Goal: Information Seeking & Learning: Compare options

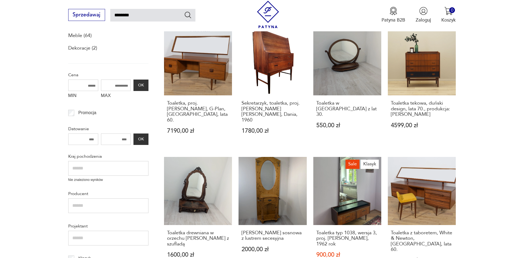
scroll to position [115, 0]
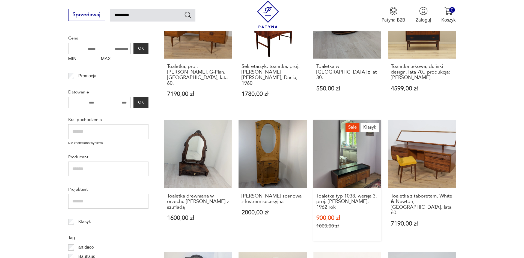
click at [347, 162] on link "Sale Klasyk Toaletka typ 1038, wersja 3, proj. [PERSON_NAME], 1962 rok 900,00 z…" at bounding box center [347, 180] width 68 height 121
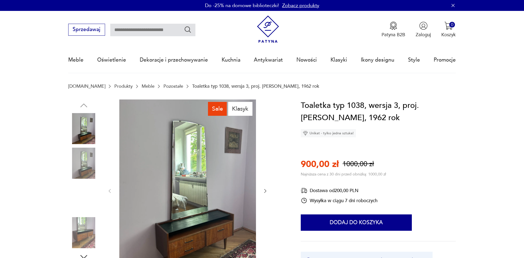
scroll to position [56, 0]
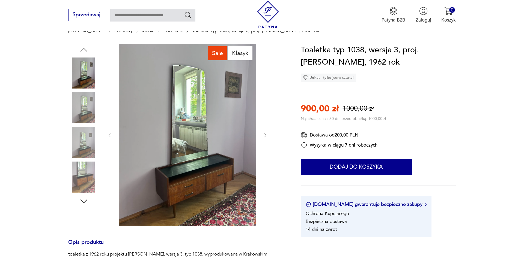
click at [265, 137] on icon "button" at bounding box center [265, 136] width 2 height 4
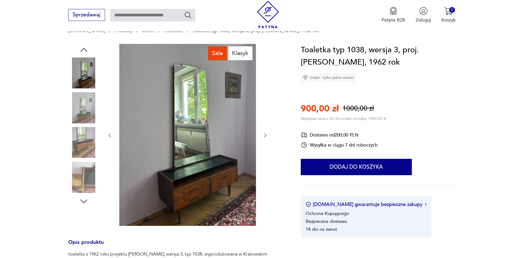
click at [265, 137] on icon "button" at bounding box center [265, 136] width 2 height 4
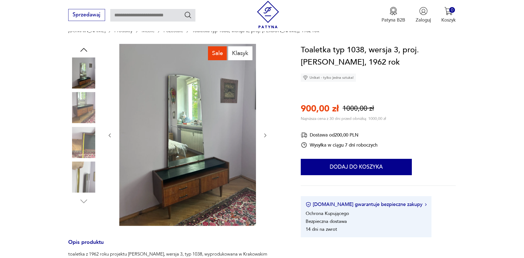
click at [265, 137] on icon "button" at bounding box center [265, 136] width 2 height 4
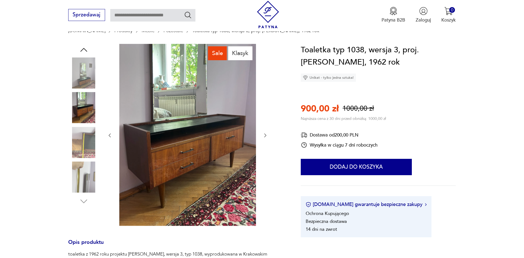
click at [266, 137] on icon "button" at bounding box center [265, 135] width 5 height 5
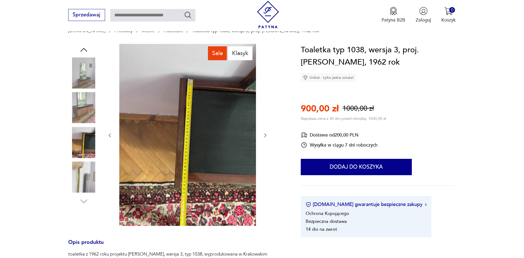
click at [266, 137] on icon "button" at bounding box center [265, 135] width 5 height 5
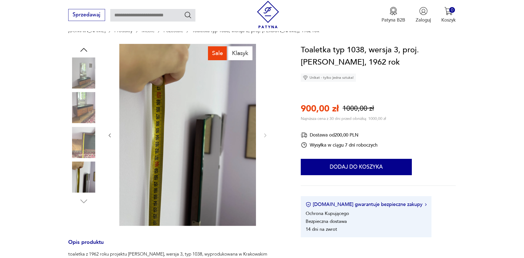
scroll to position [111, 0]
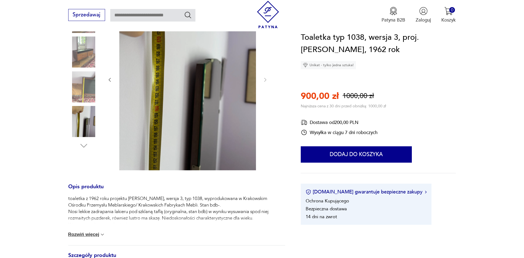
click at [94, 232] on div "toaletka z 1962 roku projektu [PERSON_NAME], wersja 3, typ 1038, wyprodukowana …" at bounding box center [176, 221] width 217 height 50
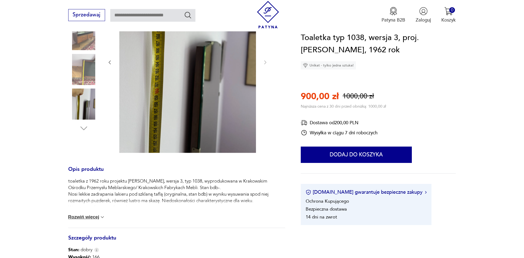
scroll to position [139, 0]
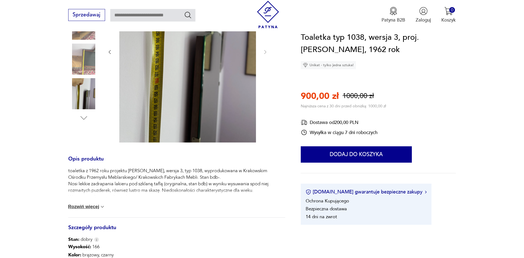
click at [99, 203] on div "toaletka z 1962 roku projektu [PERSON_NAME], wersja 3, typ 1038, wyprodukowana …" at bounding box center [176, 193] width 217 height 50
type input "********"
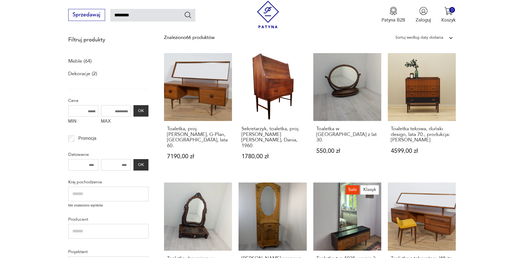
scroll to position [70, 0]
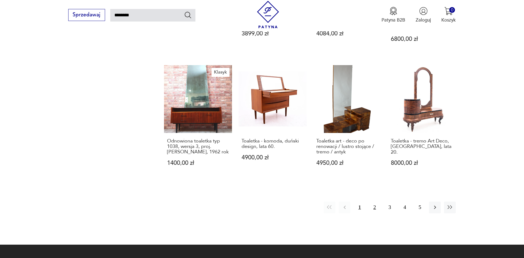
click at [374, 202] on button "2" at bounding box center [375, 208] width 12 height 12
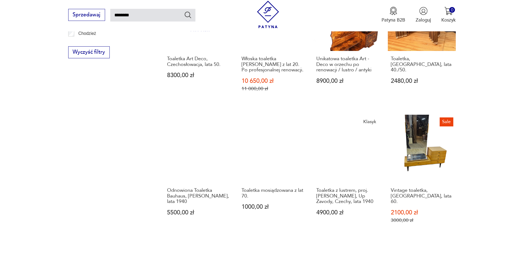
scroll to position [421, 0]
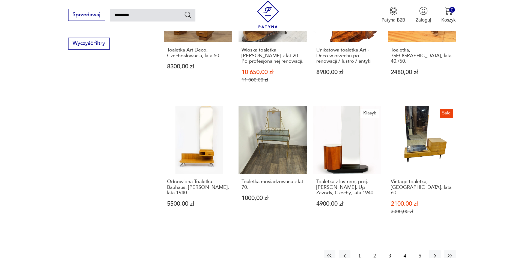
click at [386, 251] on button "3" at bounding box center [390, 257] width 12 height 12
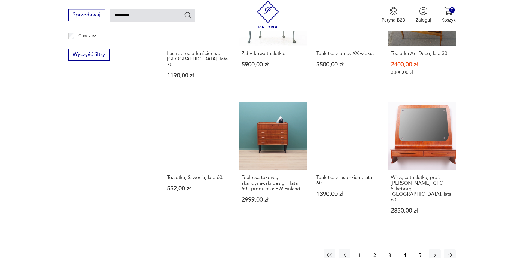
scroll to position [421, 0]
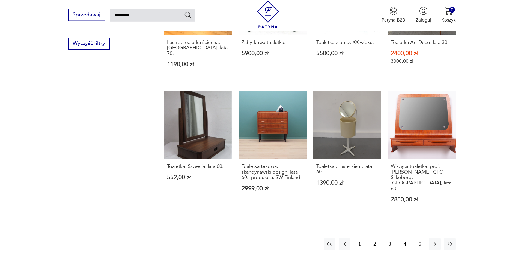
click at [402, 239] on button "4" at bounding box center [405, 245] width 12 height 12
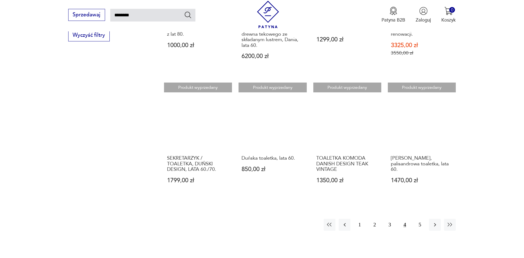
scroll to position [477, 0]
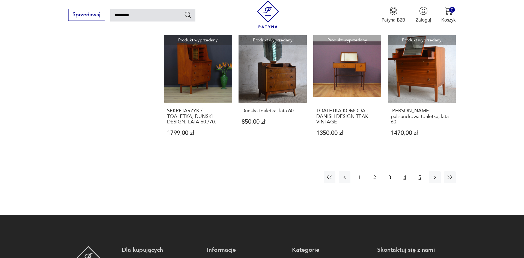
click at [421, 174] on button "5" at bounding box center [420, 178] width 12 height 12
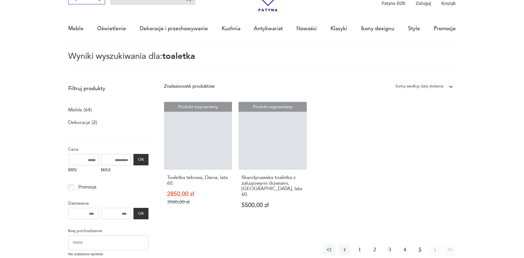
scroll to position [31, 0]
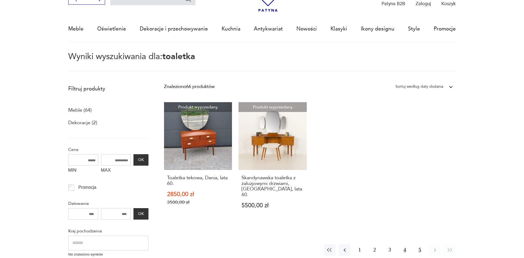
click at [406, 249] on button "4" at bounding box center [405, 251] width 12 height 12
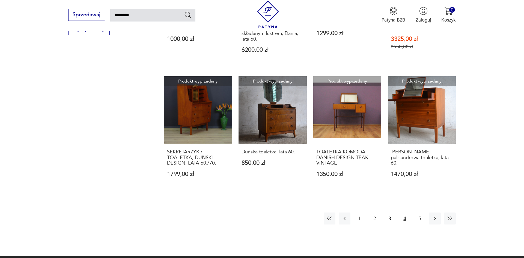
scroll to position [449, 0]
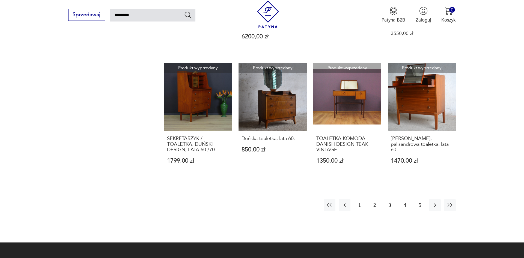
click at [392, 201] on button "3" at bounding box center [390, 206] width 12 height 12
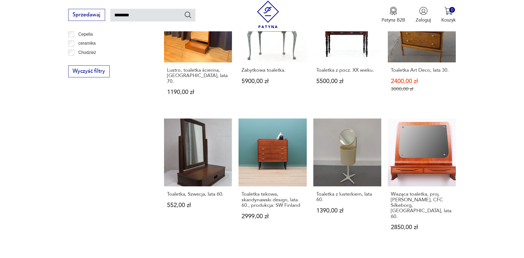
scroll to position [449, 0]
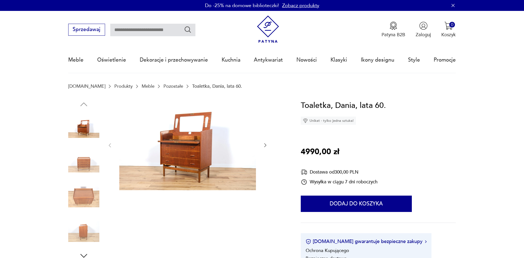
click at [264, 143] on icon "button" at bounding box center [265, 145] width 5 height 5
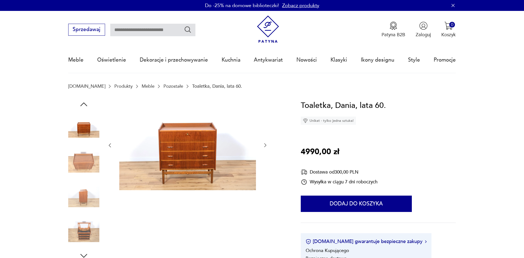
click at [264, 143] on icon "button" at bounding box center [265, 145] width 5 height 5
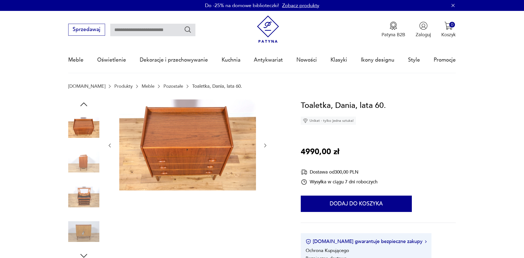
click at [264, 143] on button "button" at bounding box center [265, 145] width 5 height 7
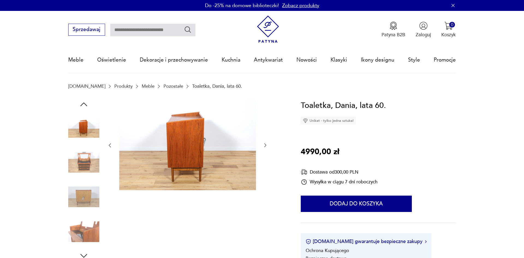
click at [264, 143] on icon "button" at bounding box center [265, 145] width 5 height 5
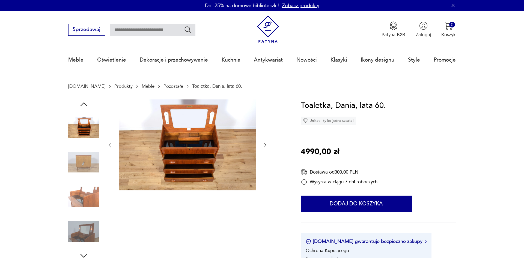
click at [264, 143] on icon "button" at bounding box center [265, 145] width 5 height 5
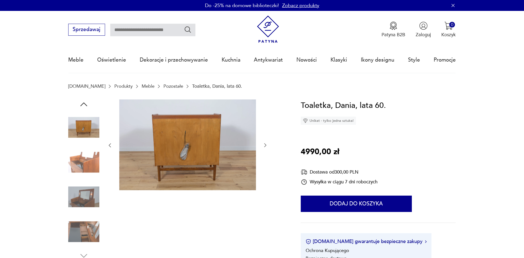
click at [158, 31] on input "text" at bounding box center [152, 30] width 85 height 13
type input "********"
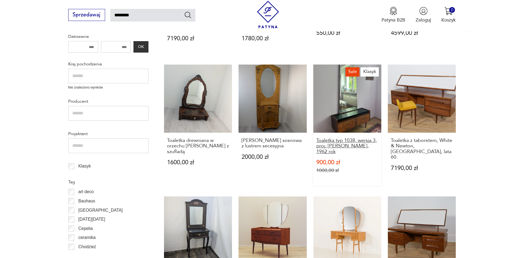
click at [361, 138] on h3 "Toaletka typ 1038, wersja 3, proj. [PERSON_NAME], 1962 rok" at bounding box center [347, 146] width 62 height 17
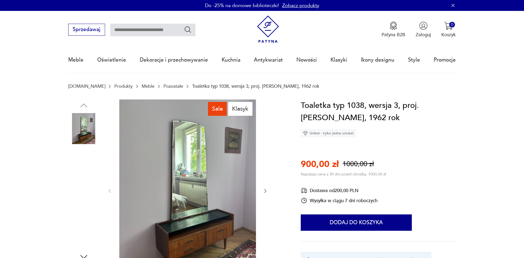
scroll to position [56, 0]
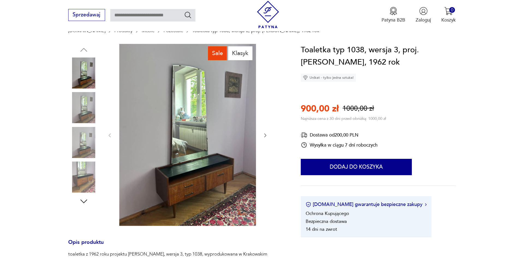
click at [227, 141] on img at bounding box center [187, 135] width 137 height 182
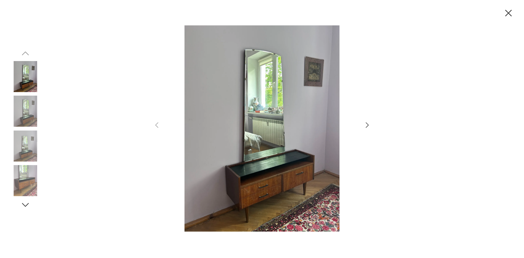
click at [366, 125] on icon "button" at bounding box center [367, 125] width 8 height 8
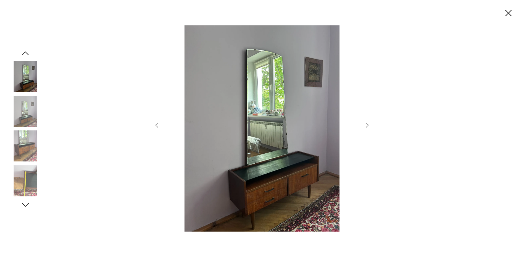
click at [366, 125] on icon "button" at bounding box center [367, 125] width 8 height 8
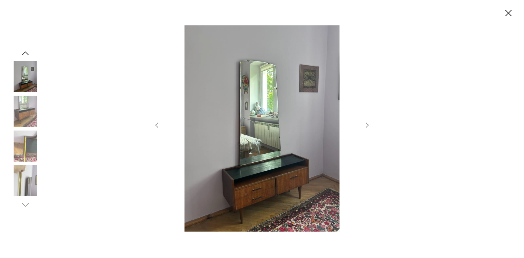
click at [366, 125] on icon "button" at bounding box center [367, 125] width 8 height 8
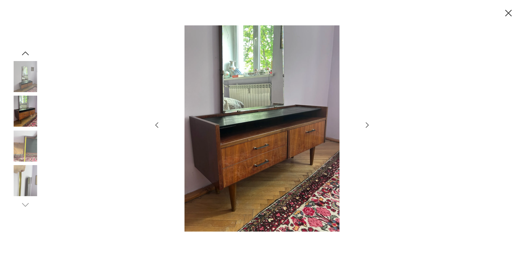
click at [366, 125] on icon "button" at bounding box center [367, 125] width 8 height 8
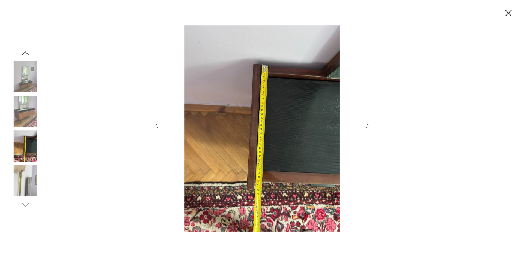
click at [366, 125] on icon "button" at bounding box center [367, 125] width 8 height 8
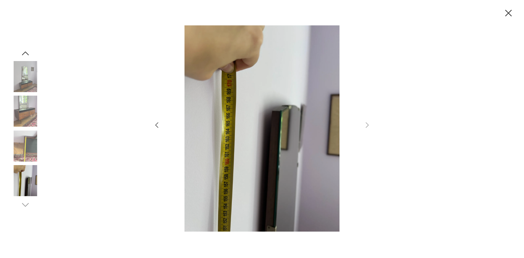
click at [163, 130] on div at bounding box center [262, 129] width 218 height 208
click at [161, 130] on div at bounding box center [262, 129] width 218 height 208
click at [158, 129] on icon "button" at bounding box center [157, 125] width 8 height 8
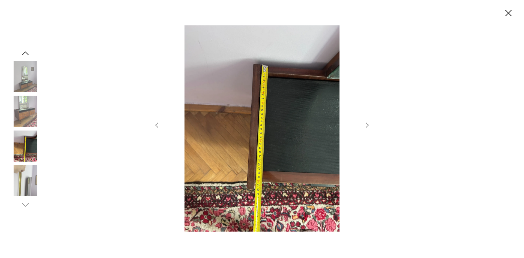
click at [158, 129] on icon "button" at bounding box center [157, 125] width 8 height 8
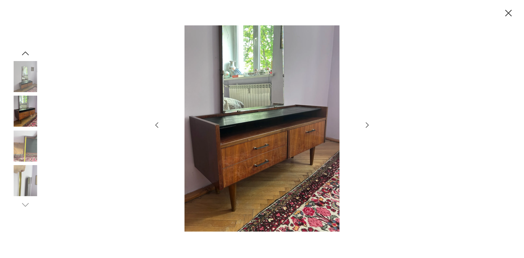
click at [158, 129] on icon "button" at bounding box center [157, 125] width 8 height 8
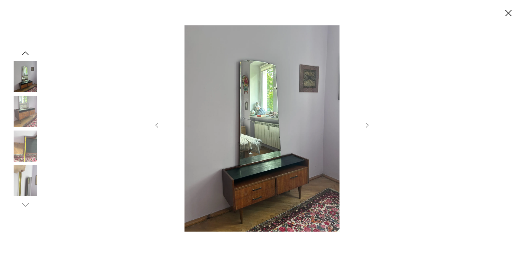
click at [158, 129] on icon "button" at bounding box center [157, 125] width 8 height 8
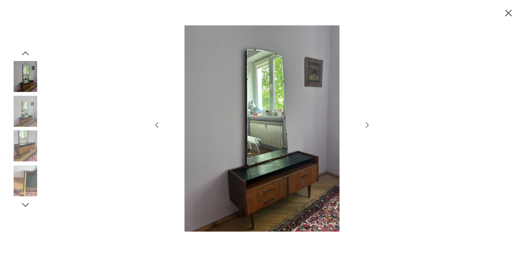
click at [158, 129] on icon "button" at bounding box center [157, 125] width 8 height 8
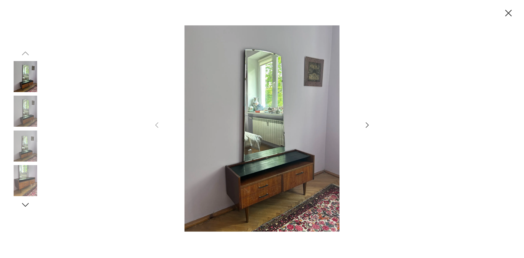
click at [376, 127] on div at bounding box center [262, 129] width 524 height 258
click at [368, 127] on icon "button" at bounding box center [367, 125] width 8 height 8
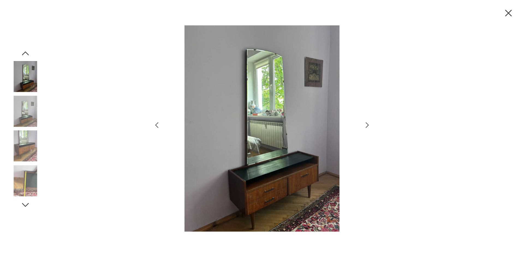
click at [368, 127] on icon "button" at bounding box center [367, 125] width 8 height 8
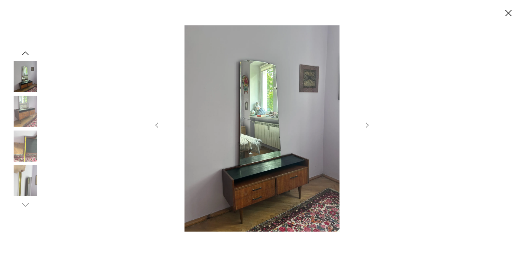
click at [368, 127] on icon "button" at bounding box center [367, 125] width 8 height 8
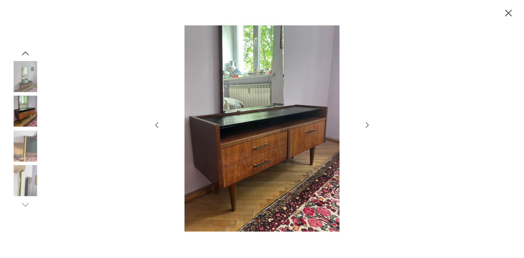
click at [368, 127] on icon "button" at bounding box center [367, 125] width 8 height 8
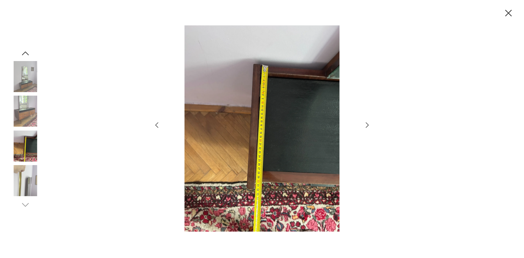
click at [504, 18] on icon "button" at bounding box center [508, 12] width 11 height 11
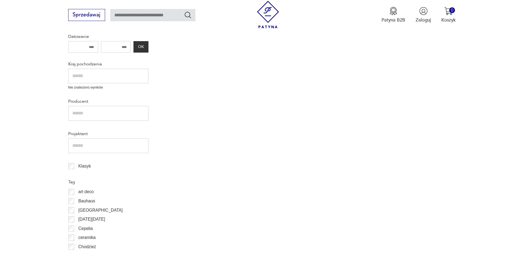
type input "********"
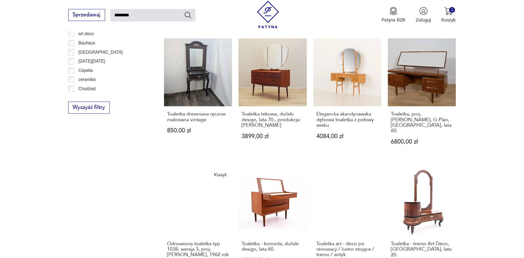
scroll to position [348, 0]
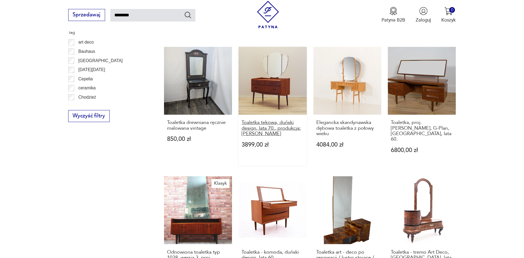
click at [289, 121] on h3 "Toaletka tekowa, duński design, lata 70., produkcja: [PERSON_NAME]" at bounding box center [273, 128] width 62 height 17
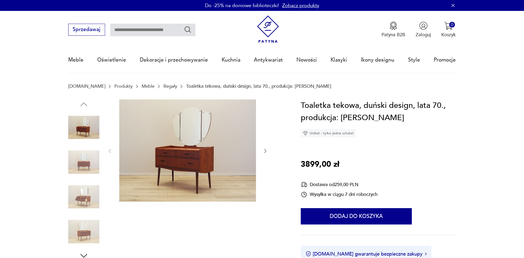
click at [265, 153] on icon "button" at bounding box center [265, 152] width 2 height 4
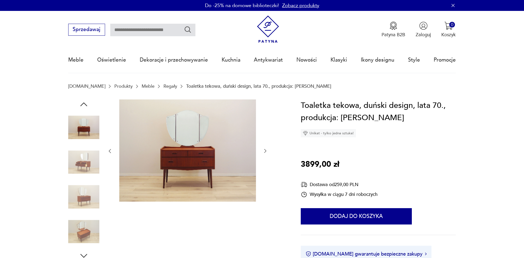
click at [216, 161] on img at bounding box center [187, 151] width 137 height 103
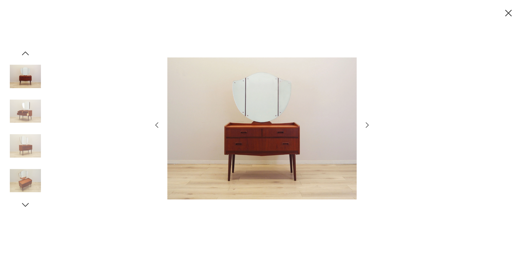
click at [370, 125] on icon "button" at bounding box center [367, 125] width 8 height 8
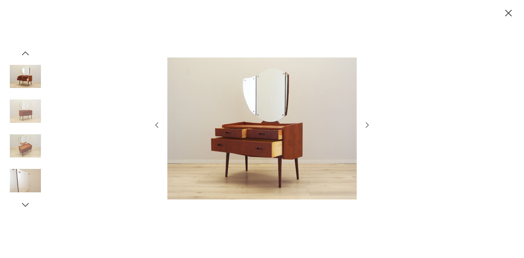
click at [370, 125] on icon "button" at bounding box center [367, 125] width 8 height 8
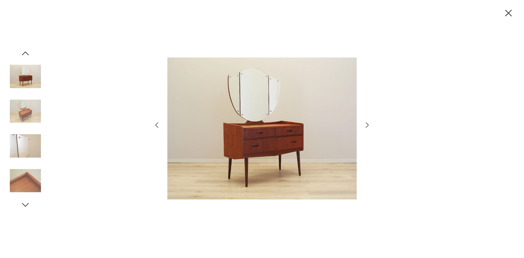
click at [370, 125] on icon "button" at bounding box center [367, 125] width 8 height 8
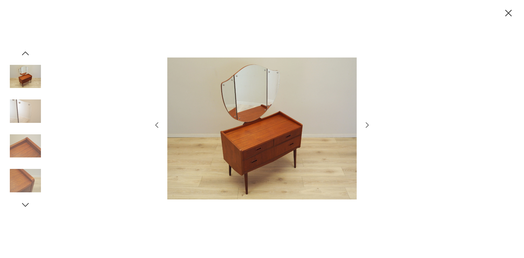
click at [370, 125] on icon "button" at bounding box center [367, 125] width 8 height 8
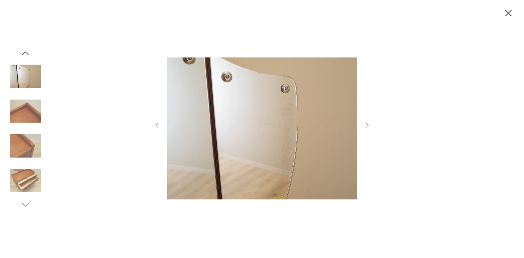
click at [370, 125] on icon "button" at bounding box center [367, 125] width 8 height 8
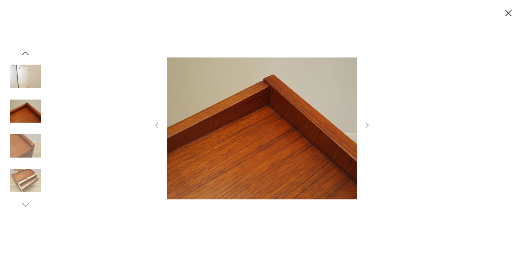
click at [370, 125] on icon "button" at bounding box center [367, 125] width 8 height 8
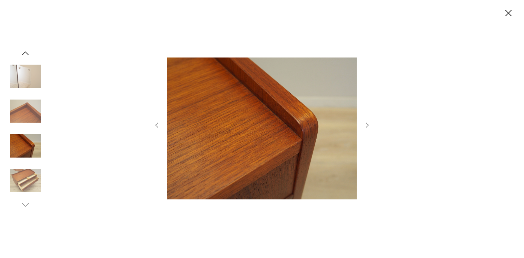
click at [370, 125] on icon "button" at bounding box center [367, 125] width 8 height 8
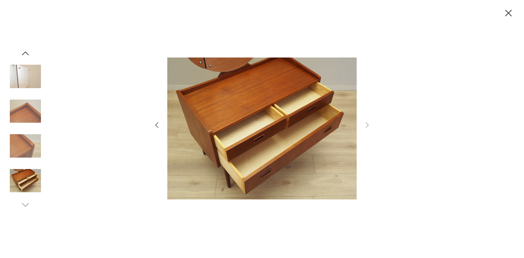
click at [370, 133] on div at bounding box center [262, 129] width 218 height 208
click at [506, 14] on icon "button" at bounding box center [508, 12] width 11 height 11
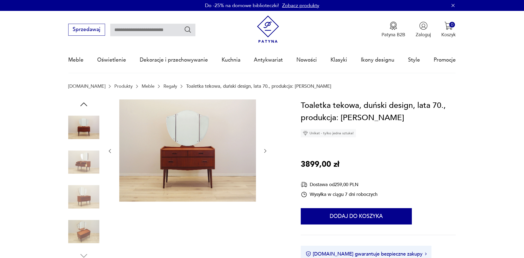
type input "********"
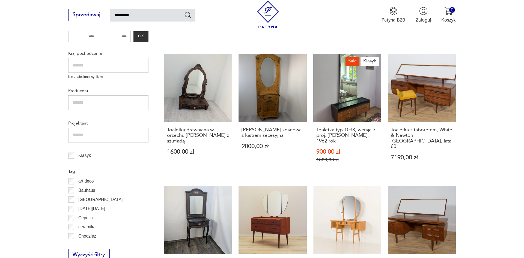
scroll to position [181, 0]
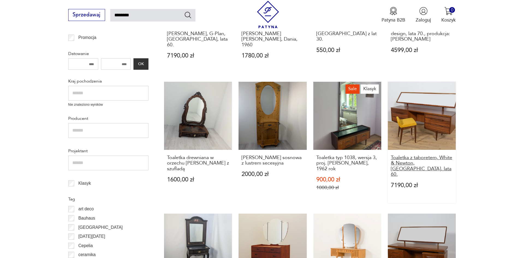
click at [431, 160] on h3 "Toaletka z taboretem, White & Newton, [GEOGRAPHIC_DATA], lata 60." at bounding box center [422, 166] width 62 height 22
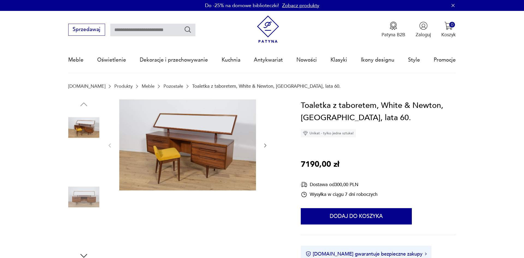
click at [260, 143] on div at bounding box center [187, 146] width 161 height 93
click at [263, 143] on button "button" at bounding box center [265, 145] width 5 height 7
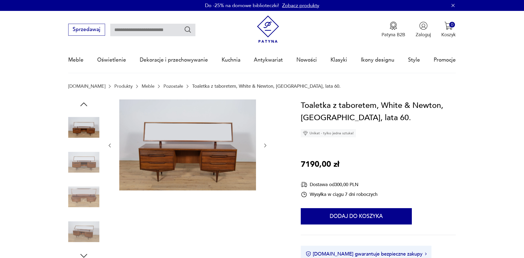
click at [268, 144] on div at bounding box center [176, 181] width 217 height 162
click at [269, 144] on div at bounding box center [176, 181] width 217 height 162
click at [226, 156] on img at bounding box center [187, 145] width 137 height 91
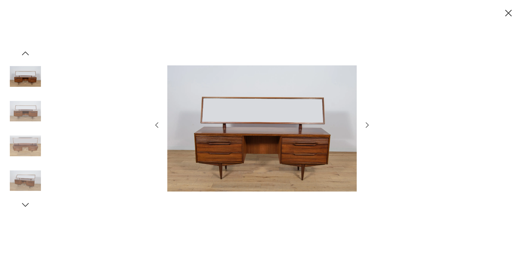
click at [16, 181] on img at bounding box center [25, 180] width 31 height 31
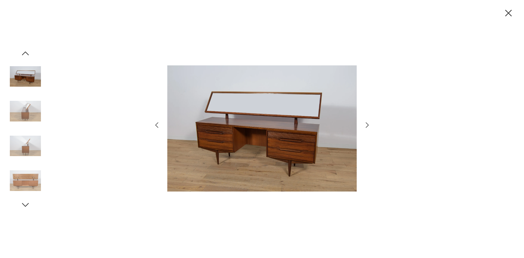
click at [31, 206] on div at bounding box center [25, 130] width 31 height 162
click at [23, 189] on img at bounding box center [25, 180] width 31 height 31
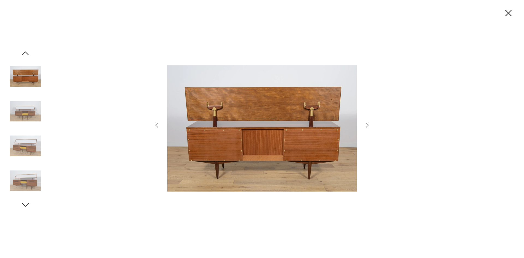
click at [28, 205] on icon "button" at bounding box center [25, 205] width 10 height 10
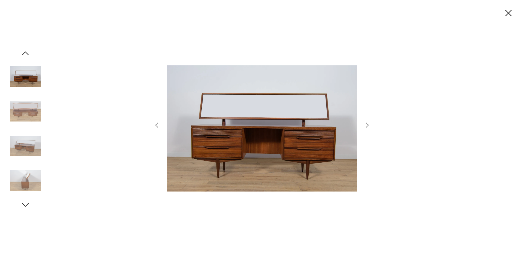
click at [507, 13] on icon "button" at bounding box center [508, 12] width 11 height 11
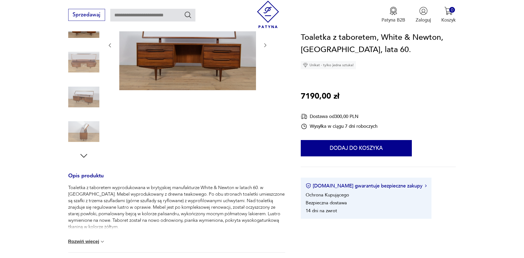
scroll to position [111, 0]
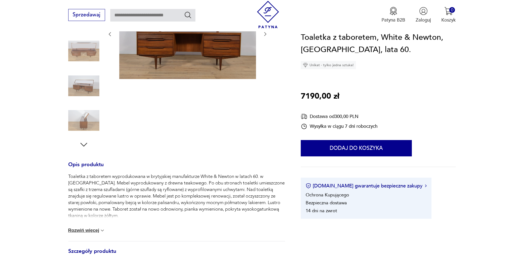
click at [106, 228] on div "Toaletka z taboretem wyprodukowana w brytyjskiej manufakturze White & Newton w …" at bounding box center [176, 208] width 217 height 68
click at [99, 231] on button "Rozwiń więcej" at bounding box center [86, 230] width 37 height 5
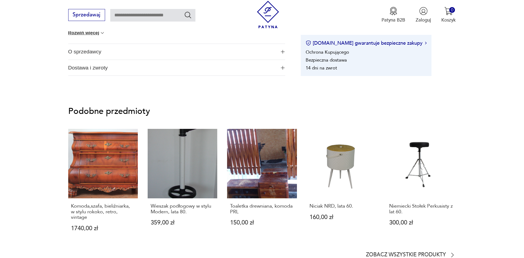
scroll to position [473, 0]
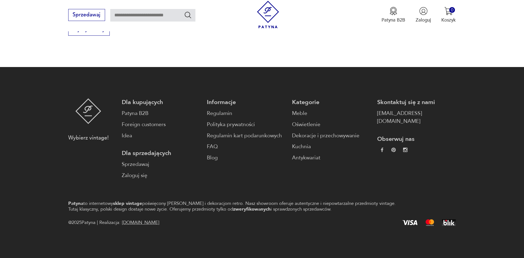
type input "********"
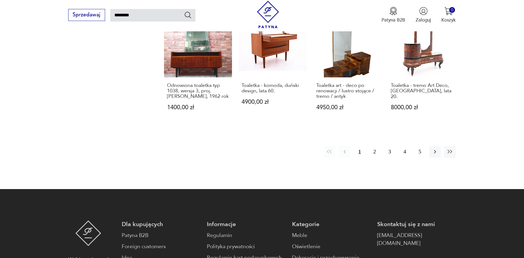
scroll to position [460, 0]
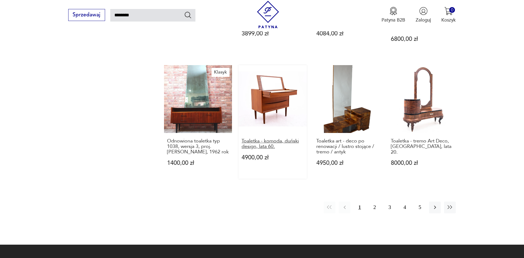
click at [280, 139] on h3 "Toaletka - komoda, duński design, lata 60." at bounding box center [273, 144] width 62 height 11
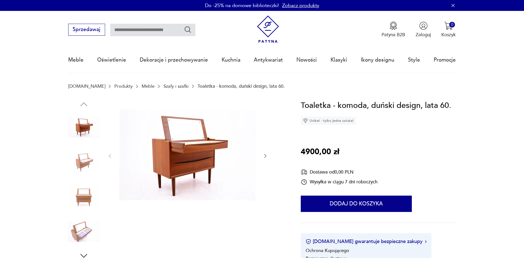
click at [259, 154] on div at bounding box center [187, 157] width 161 height 114
click at [77, 167] on img at bounding box center [83, 162] width 31 height 31
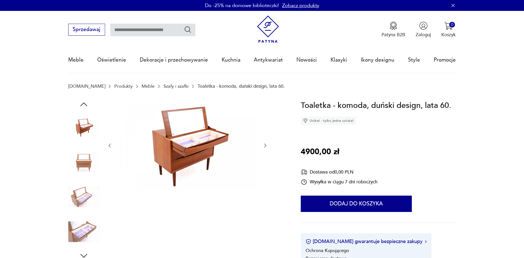
click at [94, 196] on img at bounding box center [83, 197] width 31 height 31
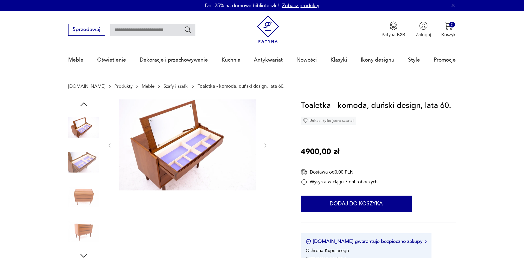
click at [86, 196] on img at bounding box center [83, 197] width 31 height 31
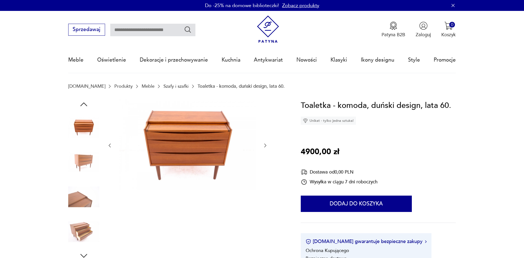
click at [84, 232] on img at bounding box center [83, 231] width 31 height 31
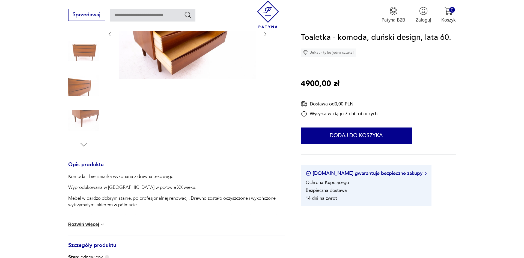
scroll to position [139, 0]
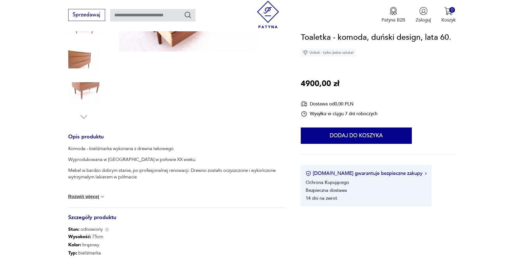
click at [97, 198] on button "Rozwiń więcej" at bounding box center [86, 196] width 37 height 5
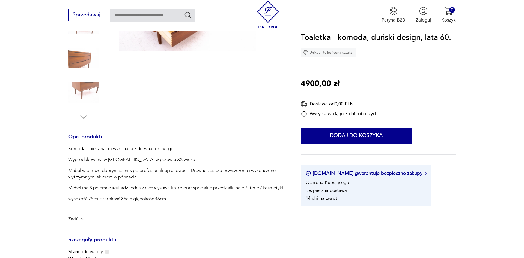
type input "********"
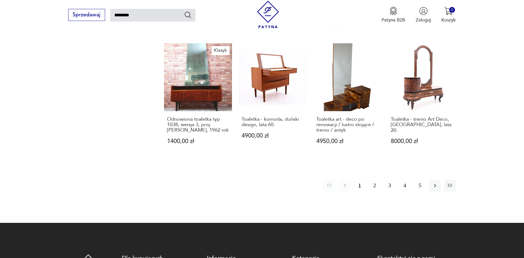
scroll to position [491, 0]
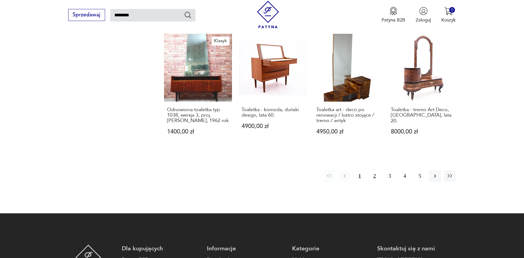
click at [376, 171] on button "2" at bounding box center [375, 177] width 12 height 12
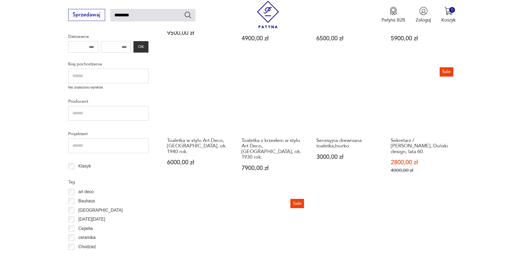
scroll to position [254, 0]
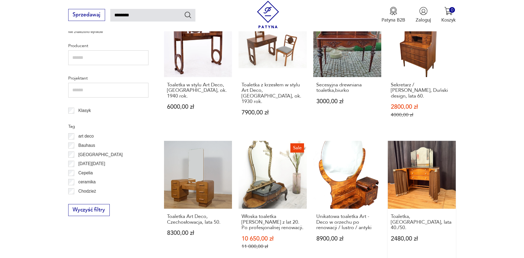
click at [428, 177] on link "Toaletka, Skandynawia, lata 40./50. 2480,00 zł" at bounding box center [422, 201] width 68 height 121
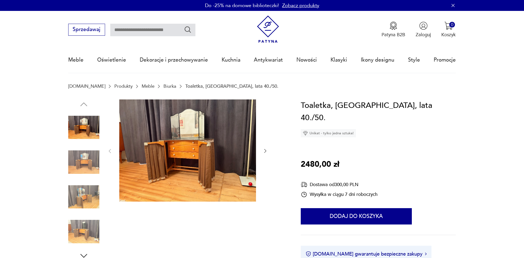
click at [265, 152] on icon "button" at bounding box center [265, 150] width 5 height 5
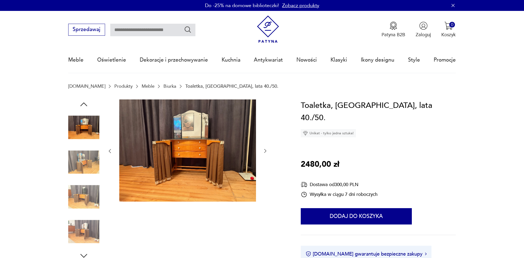
click at [265, 152] on icon "button" at bounding box center [265, 150] width 5 height 5
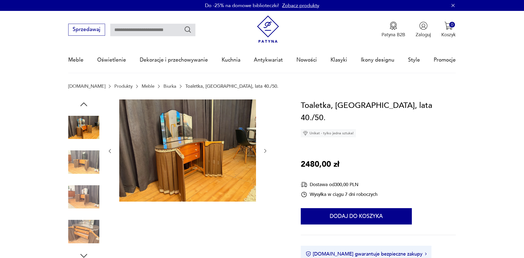
click at [265, 152] on icon "button" at bounding box center [265, 150] width 5 height 5
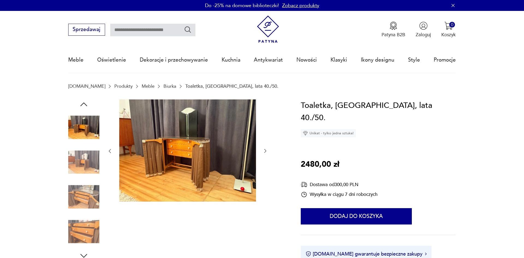
click at [265, 152] on icon "button" at bounding box center [265, 150] width 5 height 5
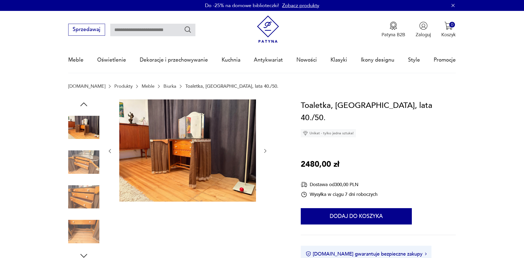
click at [265, 152] on icon "button" at bounding box center [265, 150] width 5 height 5
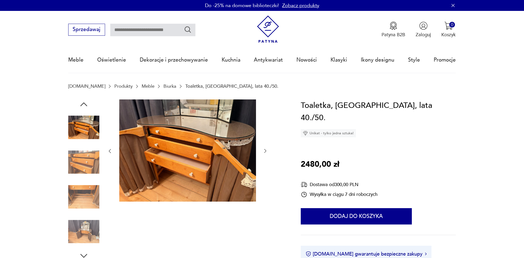
click at [95, 200] on img at bounding box center [83, 197] width 31 height 31
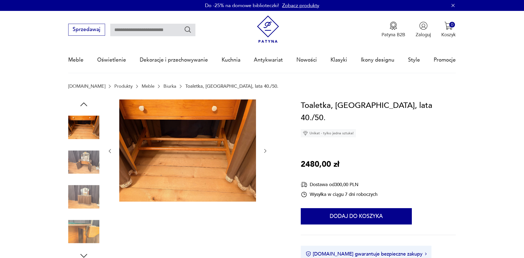
click at [94, 221] on img at bounding box center [83, 231] width 31 height 31
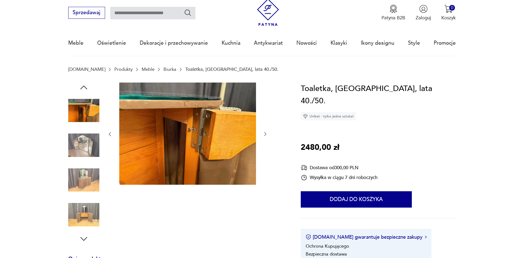
scroll to position [28, 0]
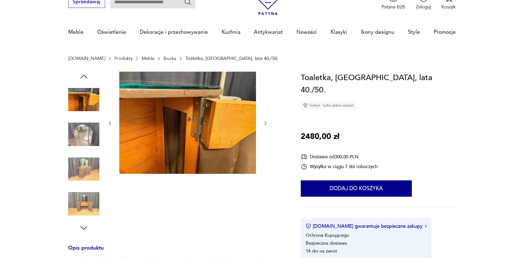
click at [86, 209] on img at bounding box center [83, 204] width 31 height 31
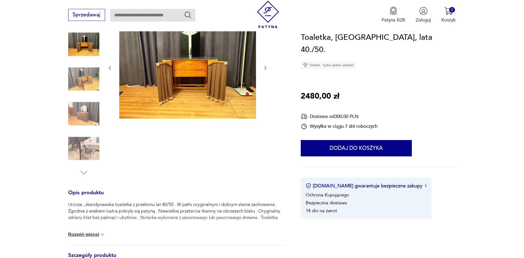
scroll to position [84, 0]
click at [83, 153] on img at bounding box center [83, 148] width 31 height 31
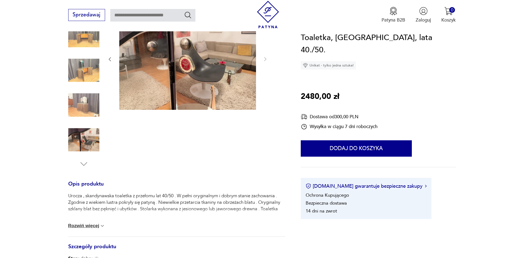
scroll to position [111, 0]
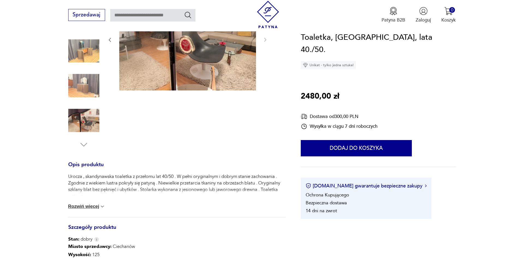
type input "********"
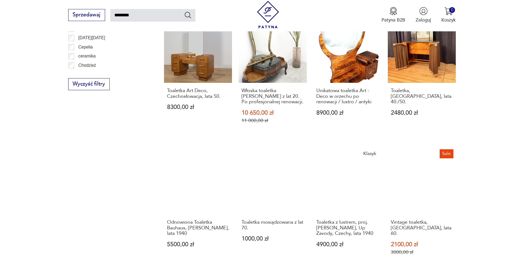
scroll to position [390, 0]
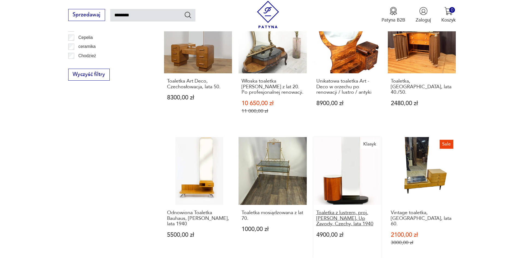
click at [355, 210] on h3 "Toaletka z lustrem, proj. [PERSON_NAME], Up Zavody, Czechy, lata 1940" at bounding box center [347, 218] width 62 height 17
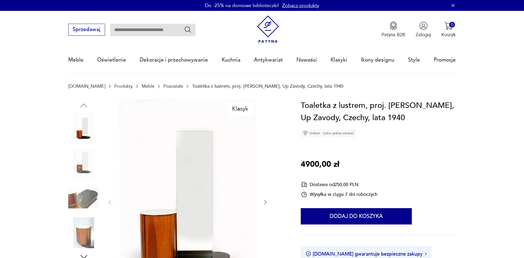
click at [264, 201] on icon "button" at bounding box center [265, 202] width 5 height 5
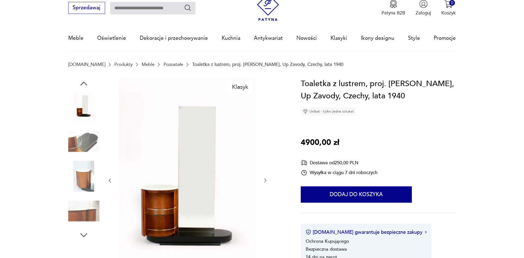
scroll to position [28, 0]
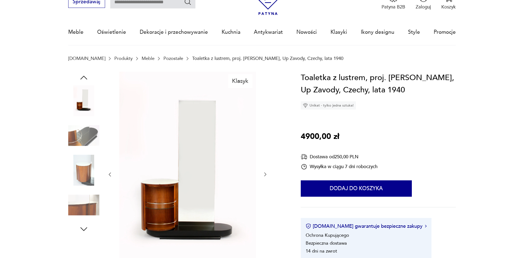
click at [265, 175] on icon "button" at bounding box center [265, 174] width 5 height 5
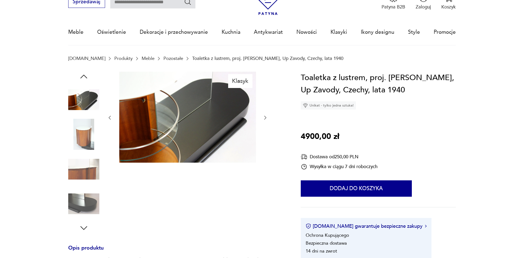
click at [265, 175] on div "Klasyk" at bounding box center [187, 153] width 161 height 162
click at [68, 212] on section "Klasyk Opis produktu Toaletka z lustrem zaprojektowana przez Jandricha Halabalę…" at bounding box center [262, 262] width 524 height 380
click at [85, 229] on icon "button" at bounding box center [84, 229] width 10 height 10
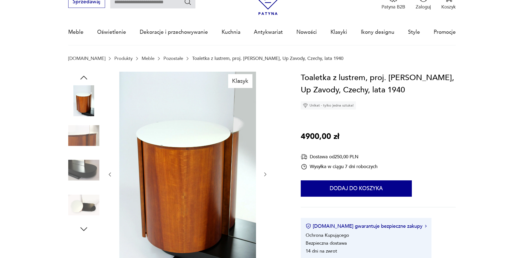
click at [85, 229] on icon "button" at bounding box center [83, 230] width 7 height 4
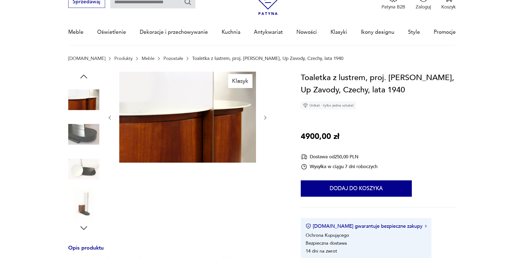
click at [85, 229] on icon "button" at bounding box center [84, 229] width 10 height 10
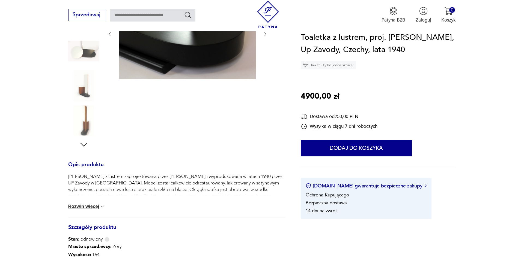
scroll to position [167, 0]
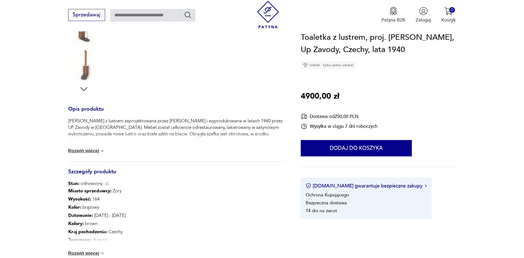
click at [96, 150] on button "Rozwiń więcej" at bounding box center [86, 150] width 37 height 5
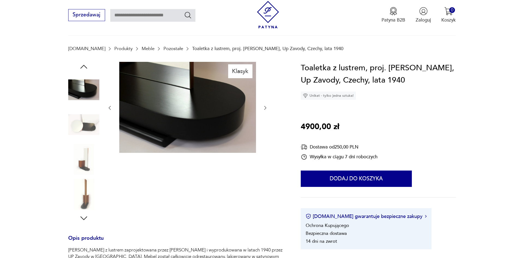
scroll to position [0, 0]
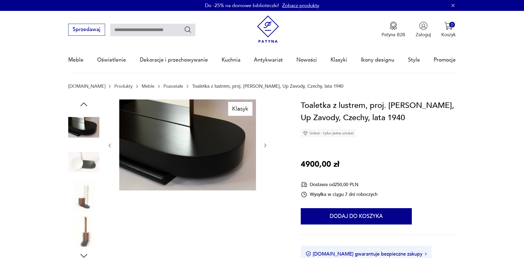
click at [88, 163] on img at bounding box center [83, 162] width 31 height 31
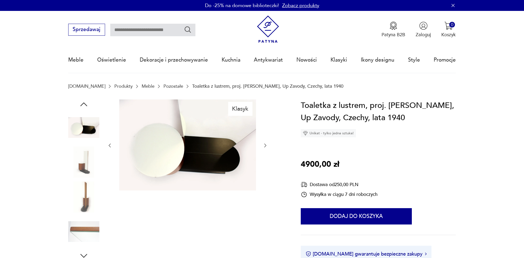
click at [93, 186] on img at bounding box center [83, 197] width 31 height 31
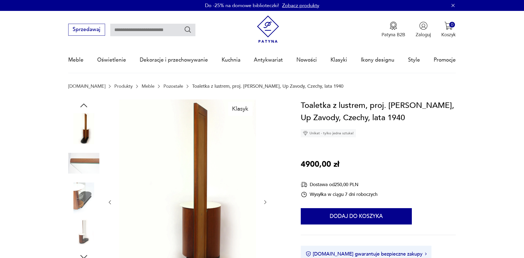
click at [82, 204] on img at bounding box center [83, 198] width 31 height 31
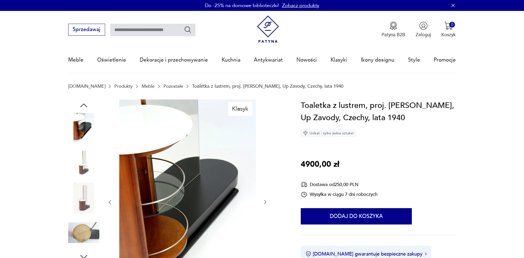
click at [86, 214] on div at bounding box center [83, 199] width 31 height 32
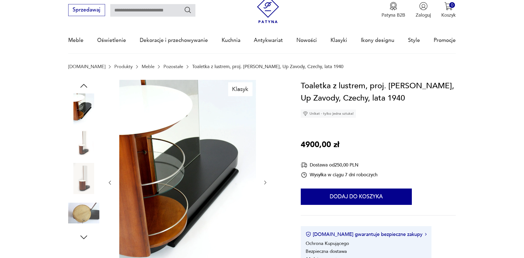
scroll to position [28, 0]
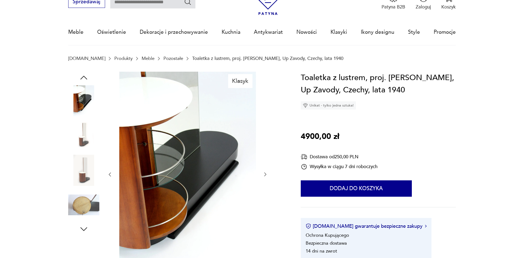
click at [84, 207] on img at bounding box center [83, 205] width 31 height 31
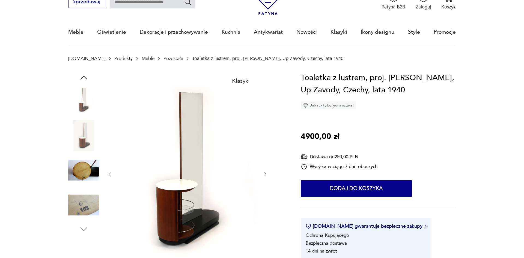
click at [85, 201] on img at bounding box center [83, 205] width 31 height 31
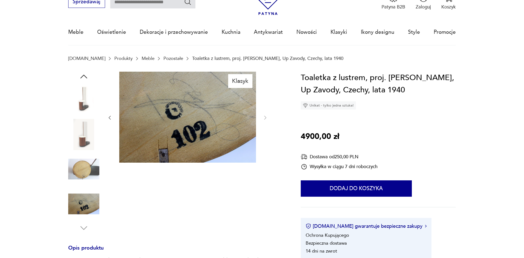
click at [84, 223] on div at bounding box center [83, 153] width 31 height 162
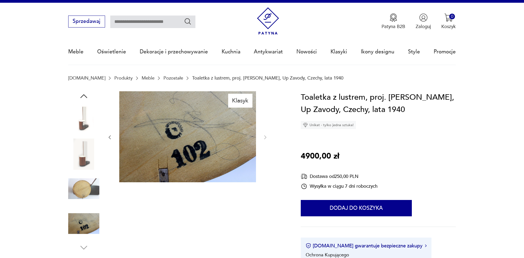
scroll to position [0, 0]
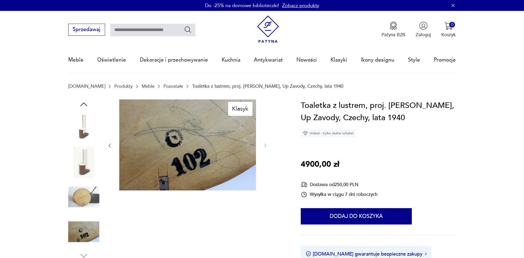
click at [83, 105] on icon "button" at bounding box center [84, 105] width 10 height 10
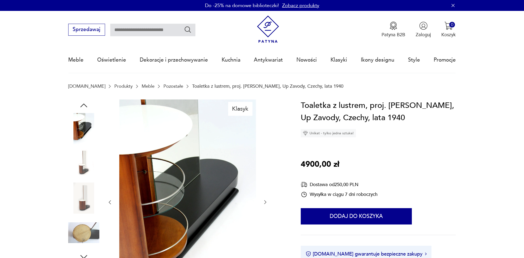
click at [83, 105] on icon "button" at bounding box center [83, 106] width 7 height 4
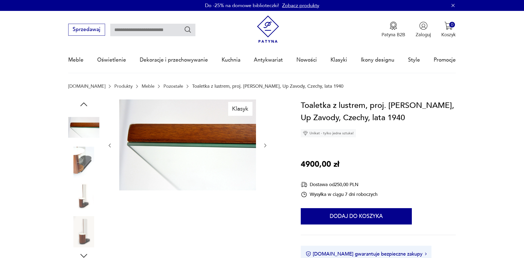
click at [83, 105] on icon "button" at bounding box center [84, 105] width 10 height 10
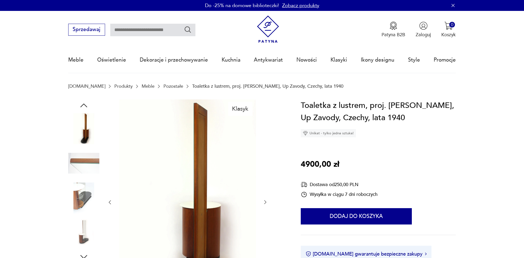
click at [83, 105] on icon "button" at bounding box center [83, 106] width 7 height 4
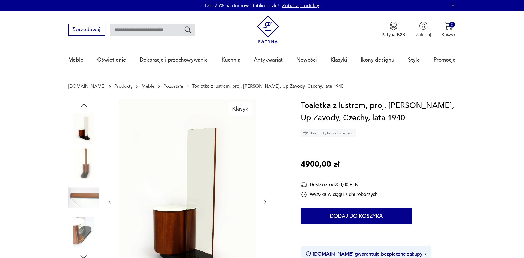
click at [83, 105] on icon "button" at bounding box center [83, 106] width 7 height 4
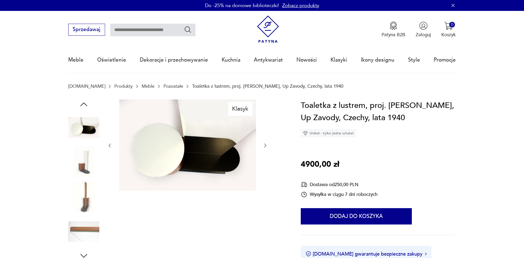
drag, startPoint x: 85, startPoint y: 98, endPoint x: 84, endPoint y: 102, distance: 4.6
click at [84, 102] on icon "button" at bounding box center [84, 105] width 10 height 10
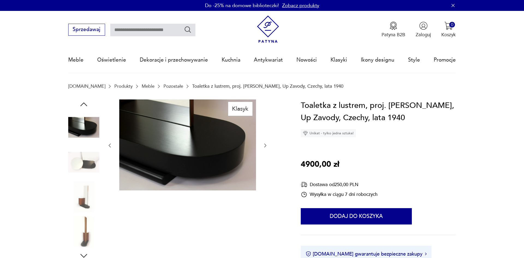
click at [84, 102] on icon "button" at bounding box center [84, 105] width 10 height 10
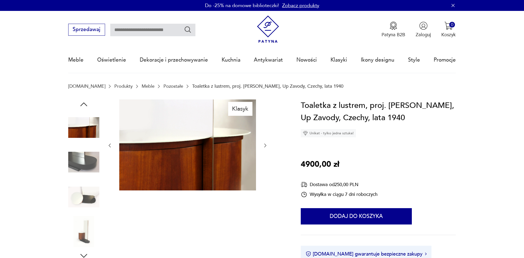
click at [84, 102] on icon "button" at bounding box center [84, 105] width 10 height 10
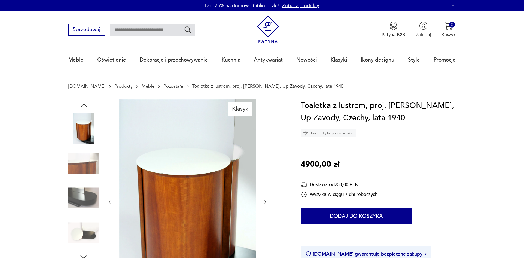
click at [87, 103] on icon "button" at bounding box center [84, 106] width 10 height 10
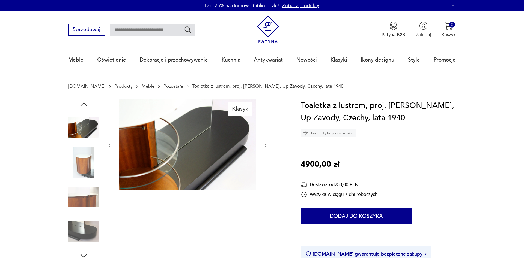
click at [87, 103] on icon "button" at bounding box center [84, 105] width 10 height 10
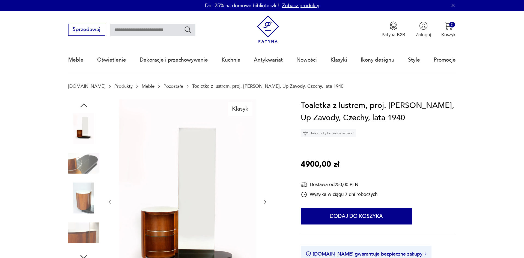
click at [87, 99] on section "Patyna.pl Produkty Meble Pozostałe Toaletka z lustrem, proj. Jindrich Halabala,…" at bounding box center [262, 92] width 524 height 16
click at [85, 189] on img at bounding box center [83, 198] width 31 height 31
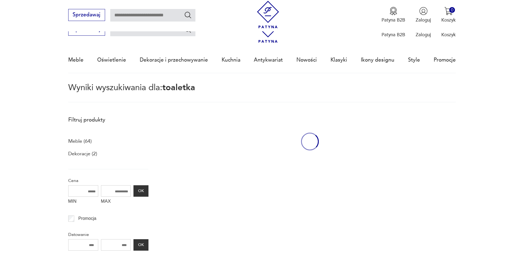
type input "********"
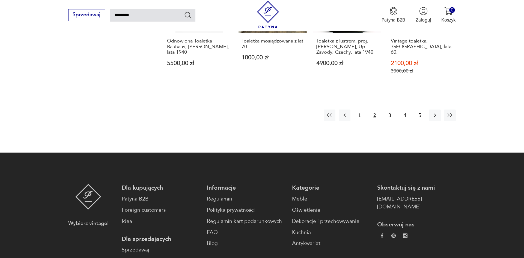
scroll to position [464, 0]
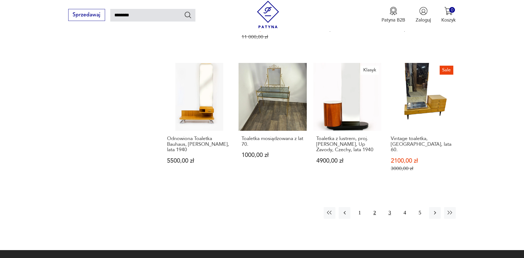
click at [391, 207] on button "3" at bounding box center [390, 213] width 12 height 12
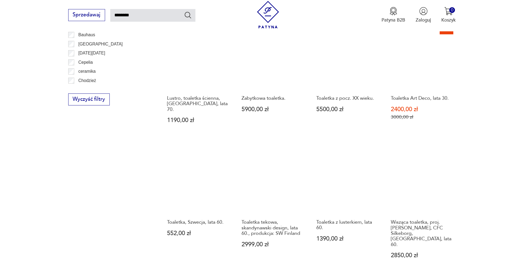
scroll to position [365, 0]
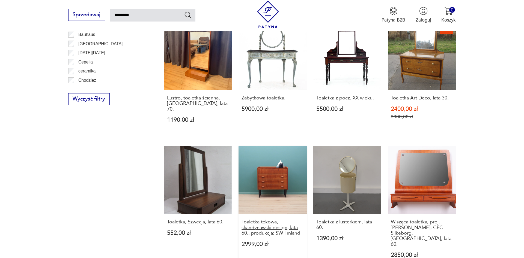
click at [283, 226] on h3 "Toaletka tekowa, skandynawski design, lata 60., produkcja: SW Finland" at bounding box center [273, 228] width 62 height 17
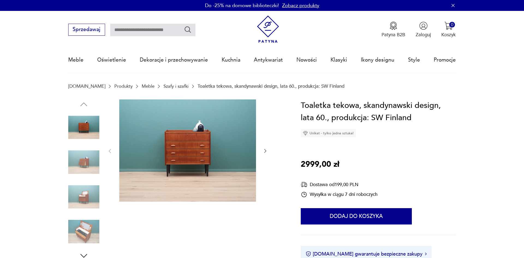
click at [262, 149] on div at bounding box center [187, 152] width 161 height 104
click at [263, 149] on icon "button" at bounding box center [265, 150] width 5 height 5
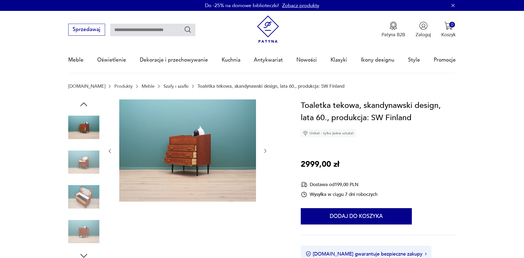
click at [263, 149] on icon "button" at bounding box center [265, 150] width 5 height 5
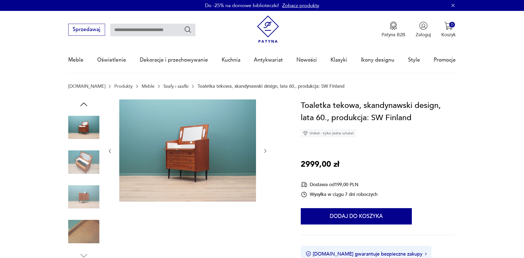
click at [263, 149] on icon "button" at bounding box center [265, 150] width 5 height 5
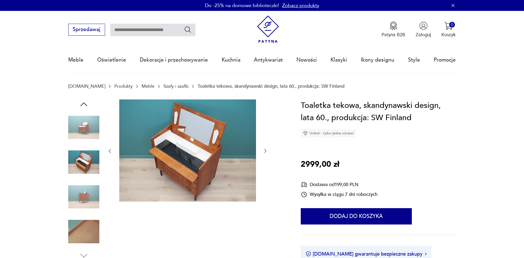
click at [263, 149] on icon "button" at bounding box center [265, 150] width 5 height 5
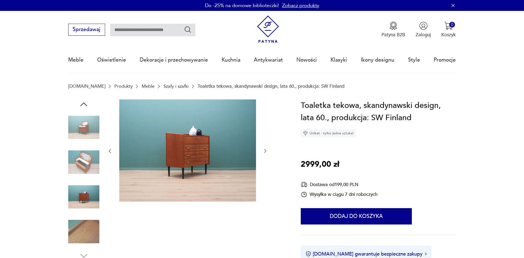
click at [263, 149] on icon "button" at bounding box center [265, 150] width 5 height 5
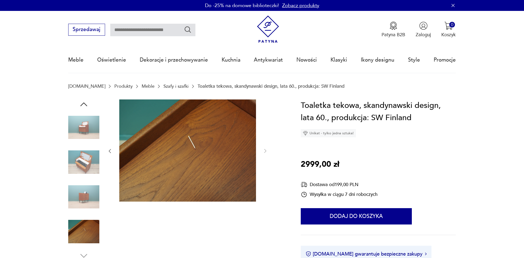
click at [90, 232] on img at bounding box center [83, 231] width 31 height 31
click at [82, 203] on img at bounding box center [83, 197] width 31 height 31
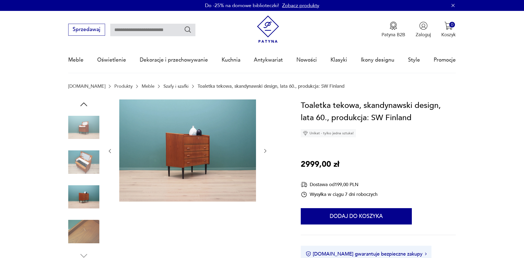
click at [87, 169] on img at bounding box center [83, 162] width 31 height 31
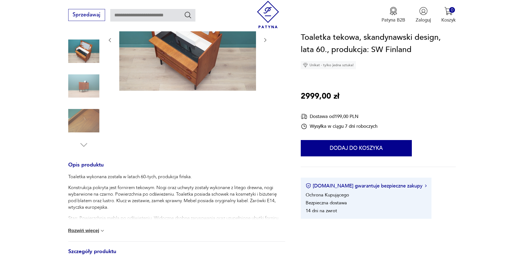
scroll to position [111, 0]
click at [103, 225] on div "Toaletka wykonana została w latach 60-tych, produkcja fińska. Konstrukcja pokry…" at bounding box center [176, 208] width 217 height 68
click at [101, 227] on div "Toaletka wykonana została w latach 60-tych, produkcja fińska. Konstrukcja pokry…" at bounding box center [176, 208] width 217 height 68
click at [100, 230] on button "Rozwiń więcej" at bounding box center [86, 230] width 37 height 5
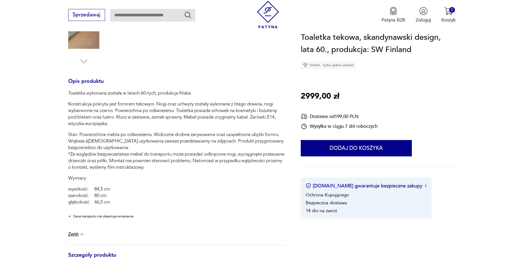
scroll to position [223, 0]
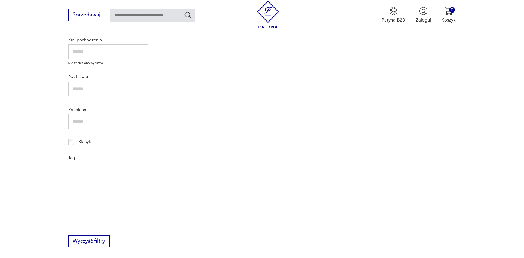
type input "********"
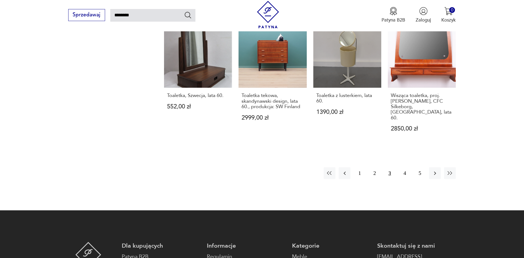
scroll to position [440, 0]
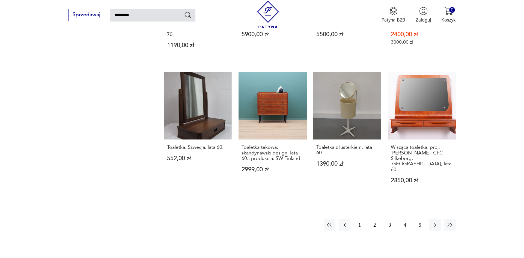
click at [375, 219] on button "2" at bounding box center [375, 225] width 12 height 12
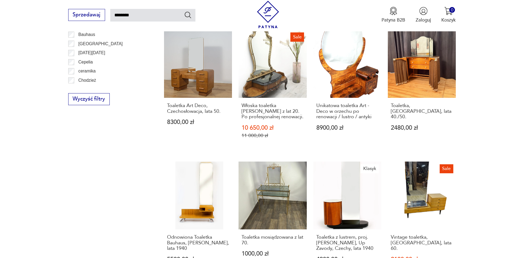
scroll to position [421, 0]
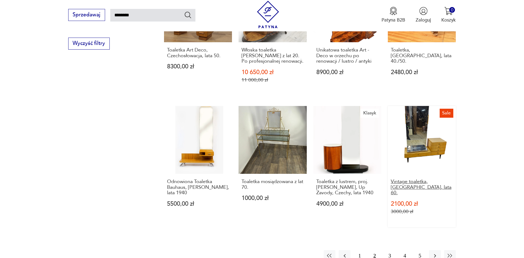
click at [432, 179] on h3 "Vintage toaletka, [GEOGRAPHIC_DATA], lata 60." at bounding box center [422, 187] width 62 height 17
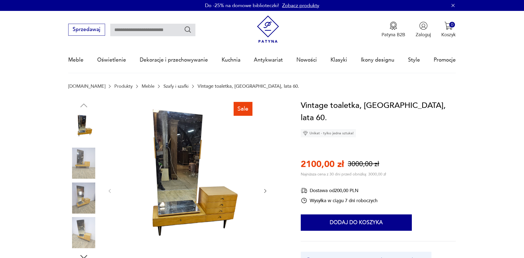
click at [259, 192] on div at bounding box center [187, 192] width 161 height 184
click at [261, 192] on div at bounding box center [187, 192] width 161 height 184
click at [265, 192] on icon "button" at bounding box center [265, 191] width 5 height 5
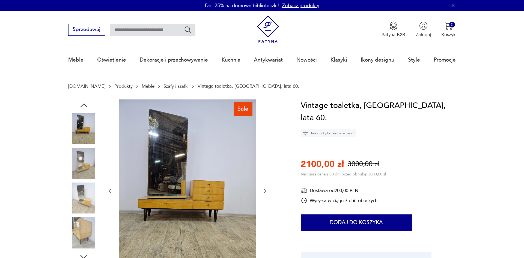
click at [265, 192] on icon "button" at bounding box center [265, 191] width 5 height 5
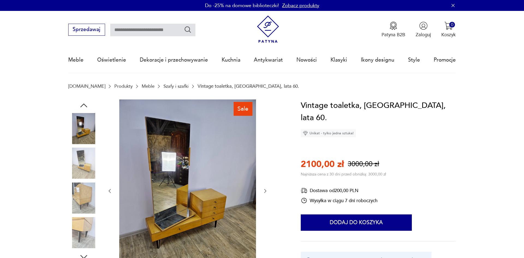
click at [265, 192] on icon "button" at bounding box center [265, 191] width 5 height 5
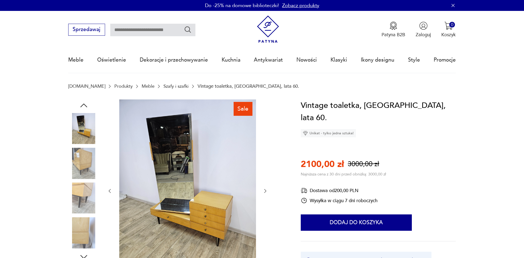
click at [265, 192] on icon "button" at bounding box center [265, 191] width 5 height 5
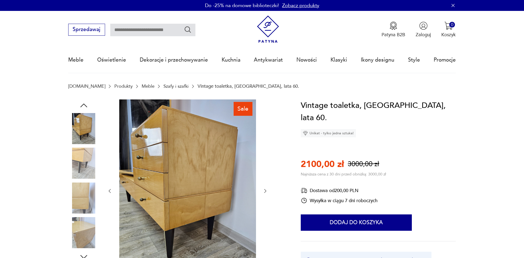
click at [265, 192] on icon "button" at bounding box center [265, 191] width 5 height 5
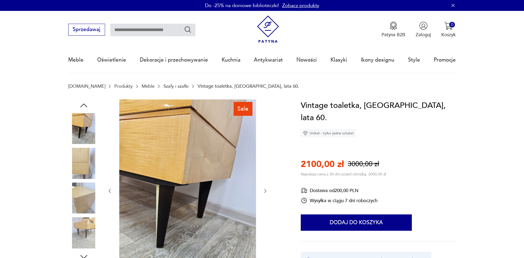
click at [265, 192] on icon "button" at bounding box center [265, 191] width 5 height 5
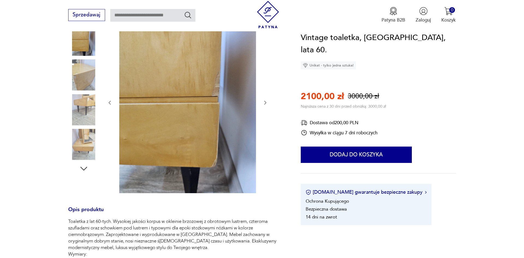
scroll to position [111, 0]
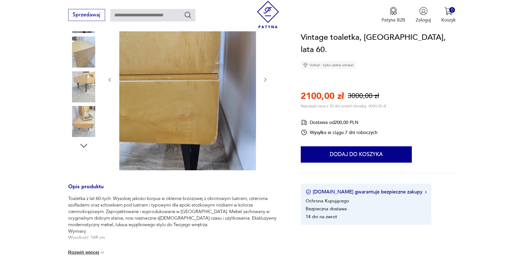
type input "********"
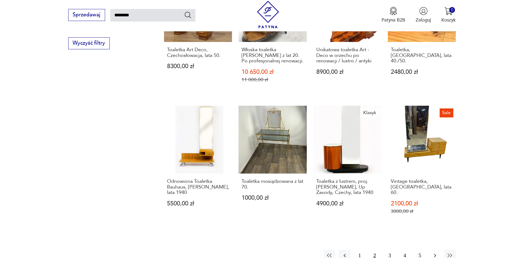
click at [433, 253] on icon "button" at bounding box center [435, 256] width 7 height 7
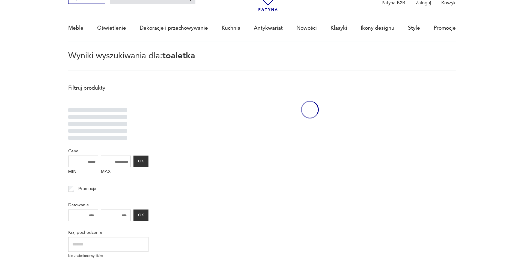
scroll to position [31, 0]
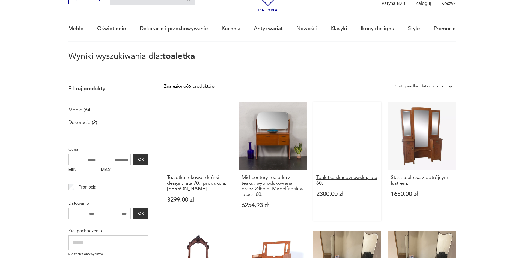
click at [370, 179] on h3 "Toaletka skandynawska, lata 60." at bounding box center [347, 180] width 62 height 11
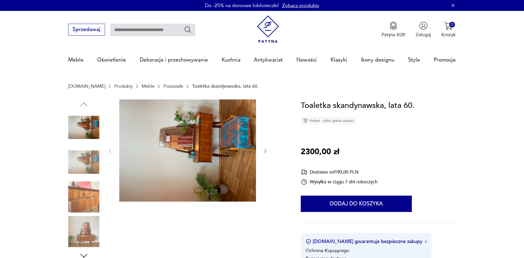
click at [84, 162] on img at bounding box center [83, 162] width 31 height 31
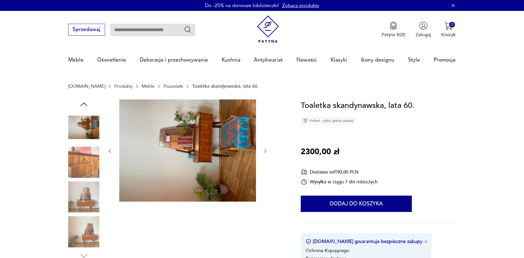
click at [92, 186] on img at bounding box center [83, 197] width 31 height 31
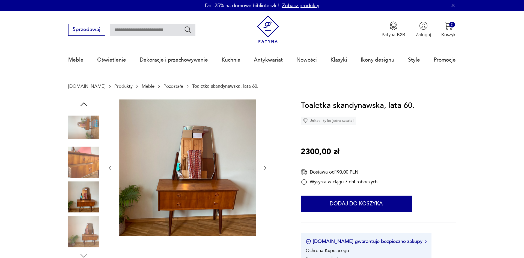
click at [267, 167] on icon "button" at bounding box center [265, 168] width 5 height 5
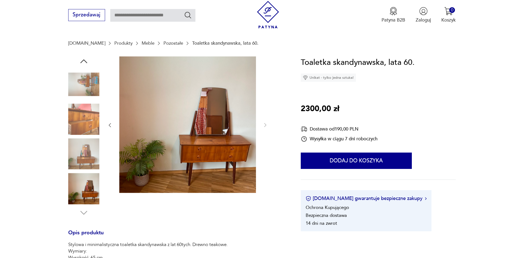
scroll to position [56, 0]
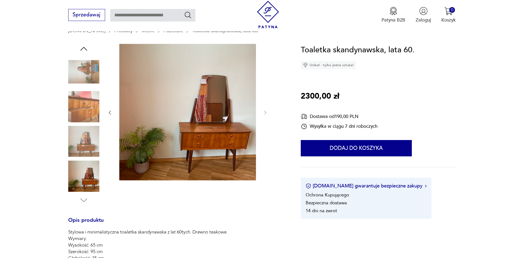
click at [84, 209] on div "Opis produktu Stylowa i minimalistyczna toaletka skandynawska z lat 60tych. Dre…" at bounding box center [176, 238] width 217 height 388
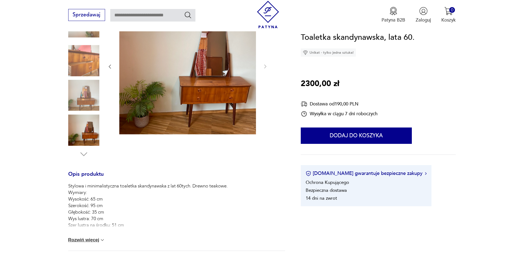
scroll to position [111, 0]
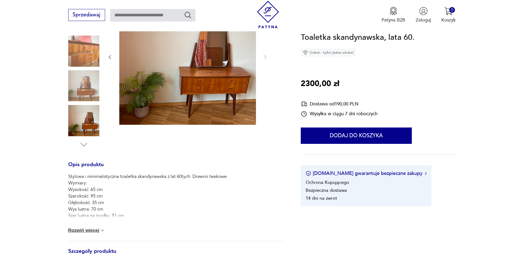
click at [95, 231] on button "Rozwiń więcej" at bounding box center [86, 230] width 37 height 5
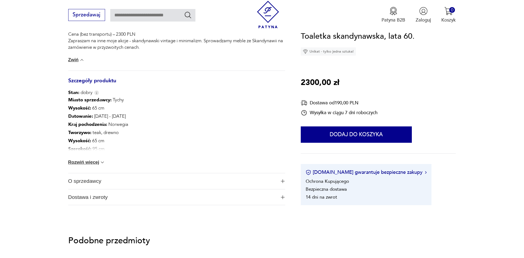
scroll to position [390, 0]
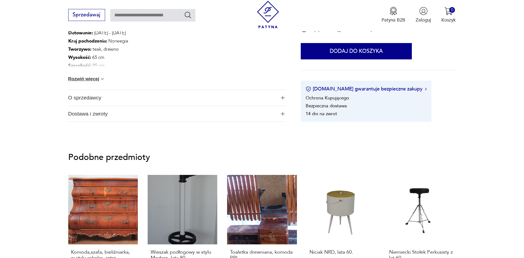
type input "********"
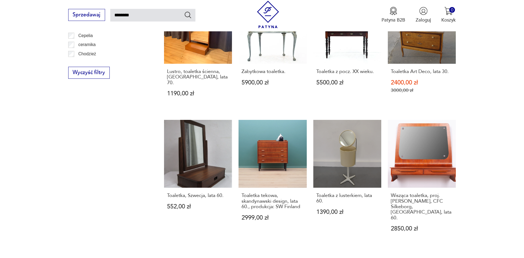
scroll to position [421, 0]
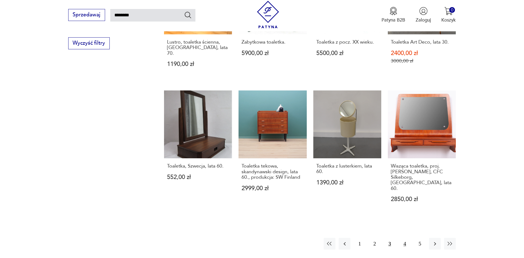
click at [405, 238] on button "4" at bounding box center [405, 244] width 12 height 12
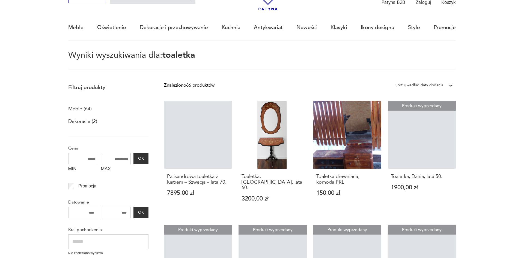
scroll to position [31, 0]
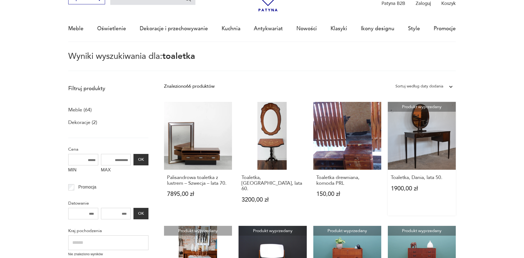
click at [427, 151] on link "Produkt wyprzedany Toaletka, Dania, lata 50. 1900,00 zł" at bounding box center [422, 159] width 68 height 114
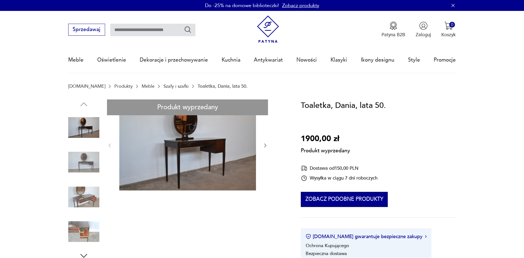
click at [312, 197] on button "Zobacz podobne produkty" at bounding box center [344, 199] width 87 height 15
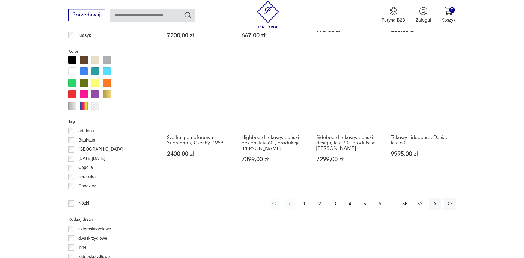
scroll to position [610, 0]
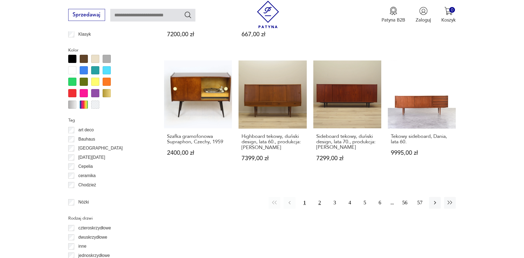
click at [319, 197] on button "2" at bounding box center [320, 203] width 12 height 12
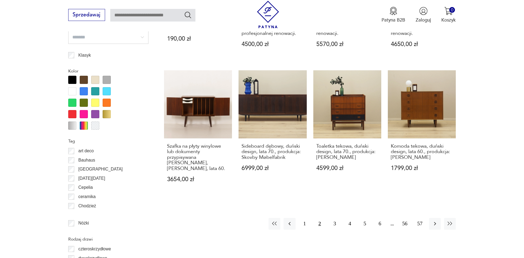
scroll to position [603, 0]
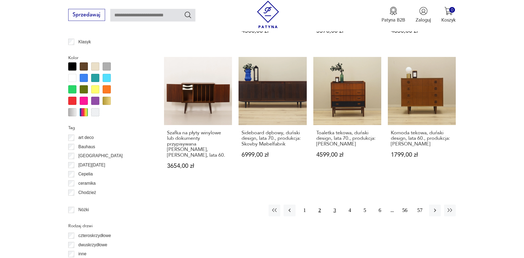
click at [335, 212] on button "3" at bounding box center [335, 211] width 12 height 12
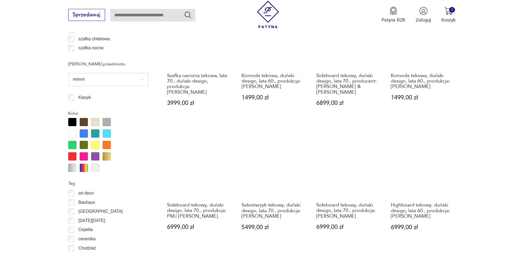
scroll to position [575, 0]
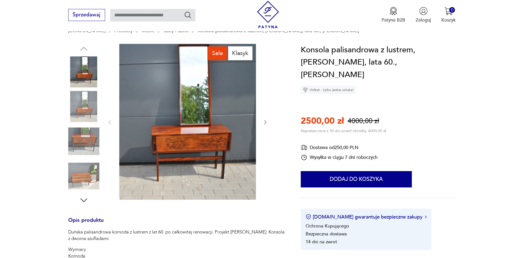
scroll to position [56, 0]
click at [264, 124] on icon "button" at bounding box center [265, 122] width 5 height 5
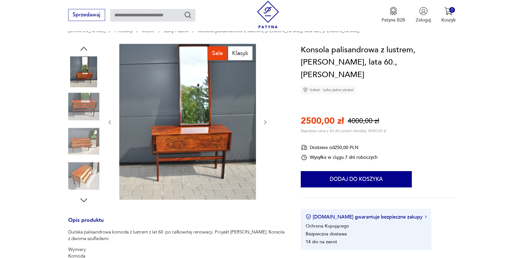
click at [264, 124] on icon "button" at bounding box center [265, 122] width 5 height 5
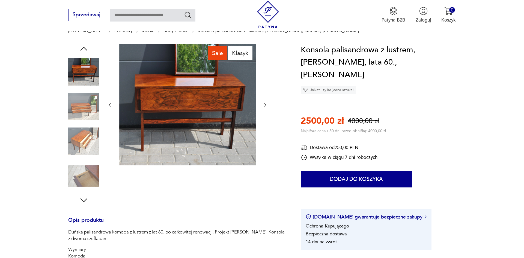
click at [264, 124] on div at bounding box center [187, 105] width 161 height 123
click at [94, 138] on img at bounding box center [83, 141] width 31 height 31
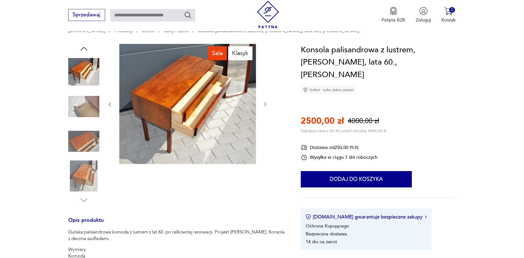
click at [94, 174] on img at bounding box center [83, 176] width 31 height 31
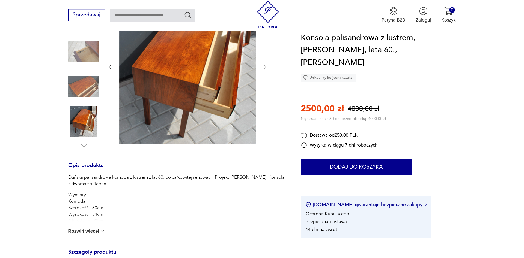
scroll to position [139, 0]
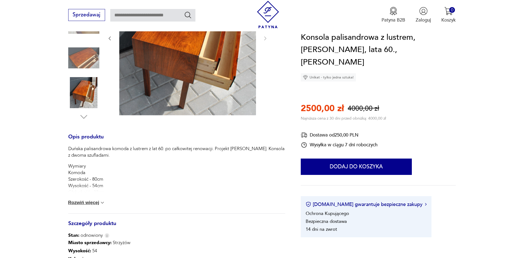
click at [104, 204] on img at bounding box center [102, 202] width 5 height 5
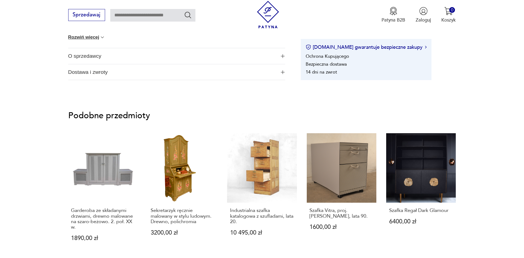
scroll to position [445, 0]
